Goal: Information Seeking & Learning: Learn about a topic

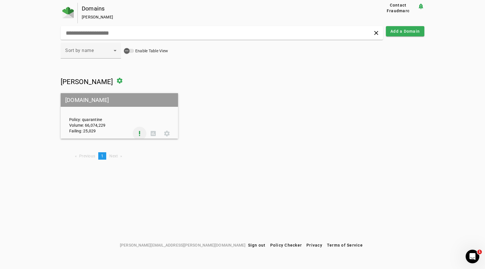
click at [141, 132] on span at bounding box center [140, 134] width 14 height 14
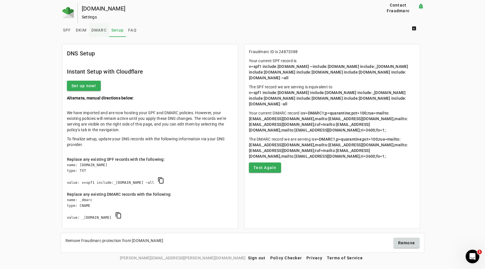
click at [100, 30] on span "DMARC" at bounding box center [98, 30] width 15 height 4
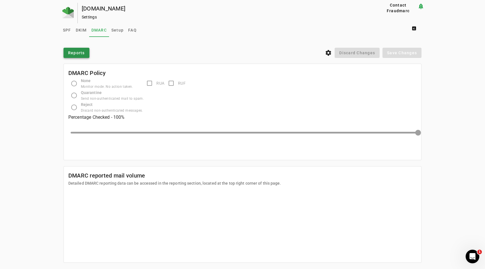
click at [76, 53] on span "Reports" at bounding box center [76, 53] width 17 height 6
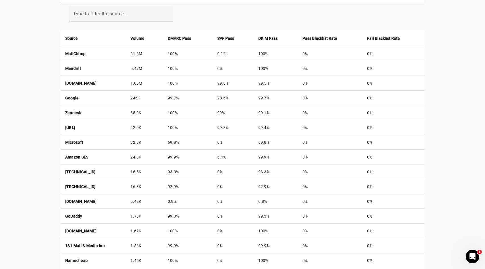
scroll to position [197, 0]
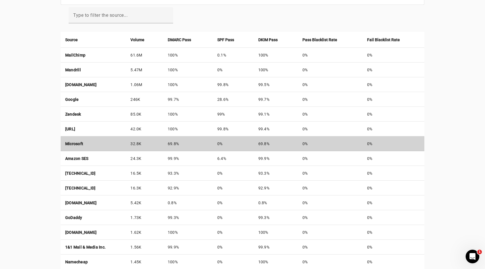
click at [122, 146] on td "Microsoft" at bounding box center [93, 144] width 65 height 15
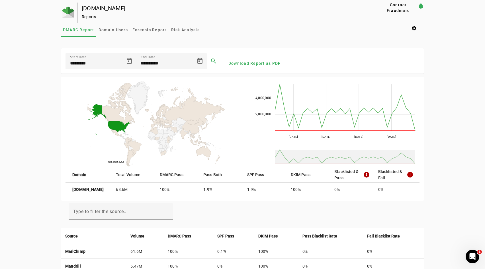
scroll to position [0, 0]
click at [173, 29] on span "Risk Analysis" at bounding box center [185, 30] width 28 height 4
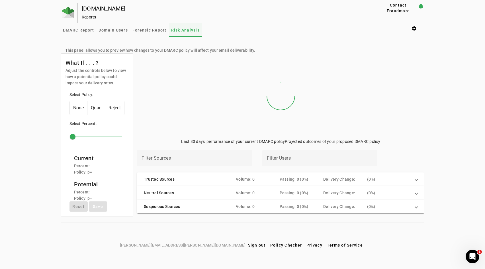
type input "***"
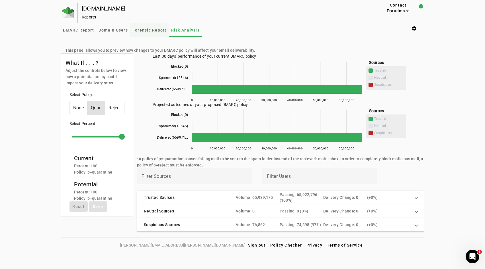
click at [138, 29] on span "Forensic Report" at bounding box center [149, 30] width 34 height 4
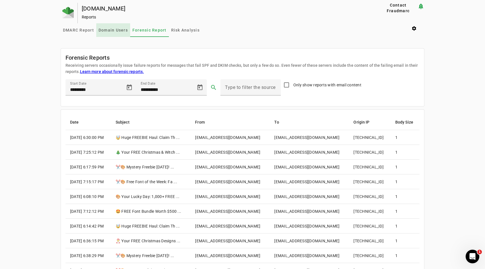
click at [108, 33] on span "Domain Users" at bounding box center [112, 30] width 29 height 14
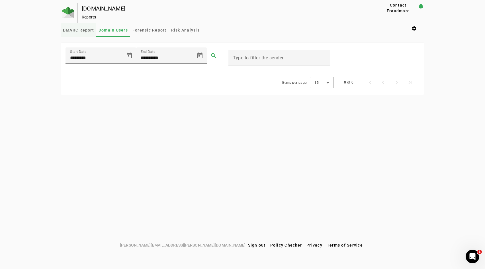
click at [89, 31] on span "DMARC Report" at bounding box center [78, 30] width 31 height 4
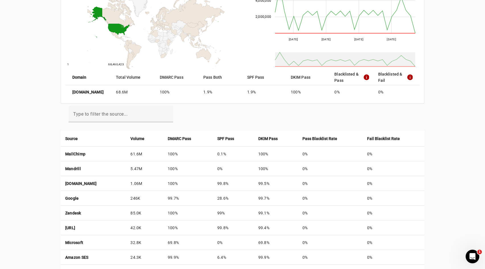
scroll to position [100, 0]
